Goal: Obtain resource: Download file/media

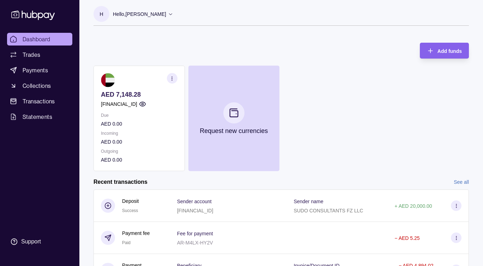
scroll to position [3, 0]
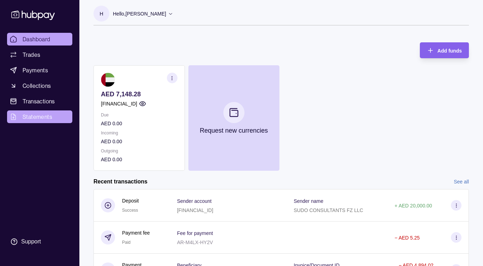
click at [31, 114] on span "Statements" at bounding box center [38, 116] width 30 height 8
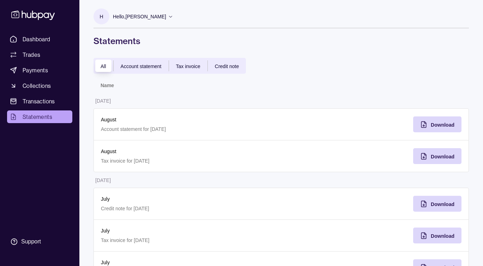
click at [173, 19] on div "Hello, [PERSON_NAME]" at bounding box center [143, 16] width 60 height 15
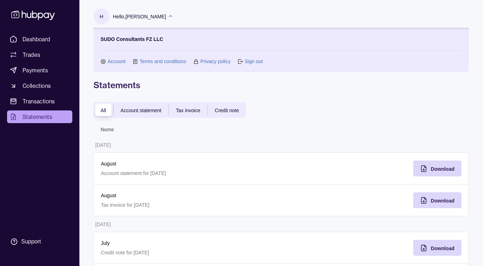
click at [188, 114] on div "Tax invoice" at bounding box center [188, 110] width 38 height 8
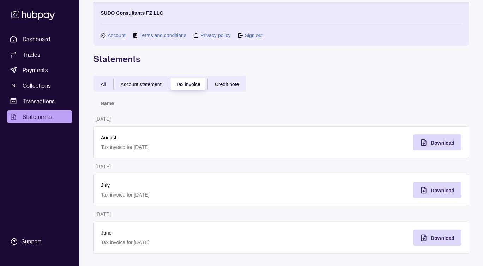
scroll to position [28, 0]
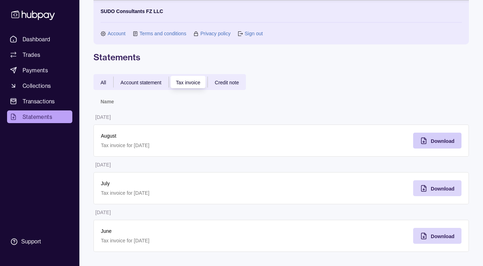
click at [430, 141] on div "Download" at bounding box center [431, 141] width 45 height 16
click at [434, 191] on div "Download" at bounding box center [443, 188] width 24 height 8
